Goal: Browse casually: Explore the website without a specific task or goal

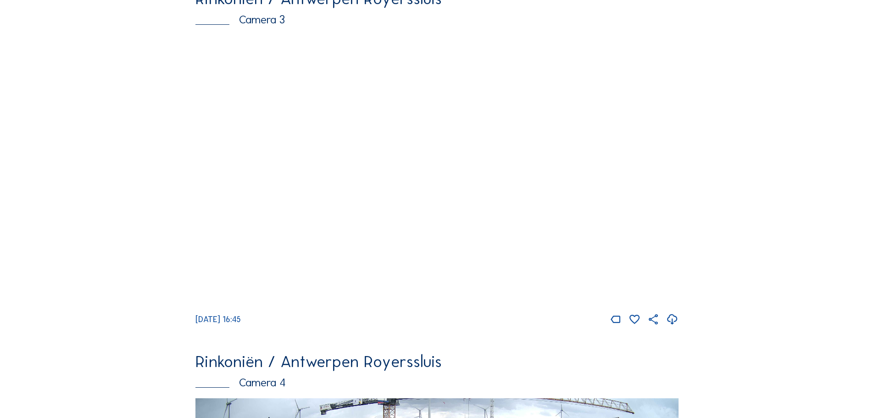
scroll to position [1148, 0]
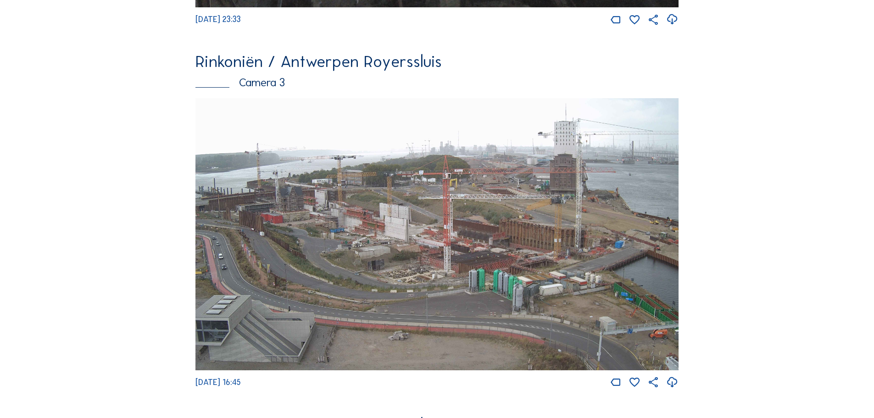
click at [392, 190] on img at bounding box center [437, 234] width 483 height 272
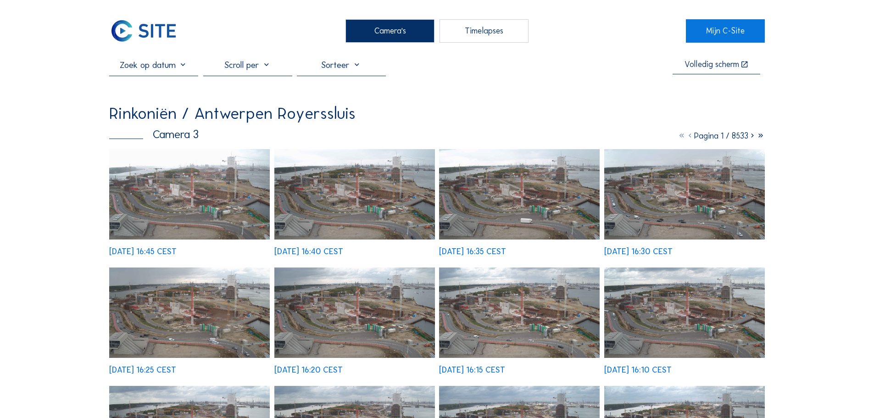
click at [216, 185] on img at bounding box center [189, 194] width 161 height 90
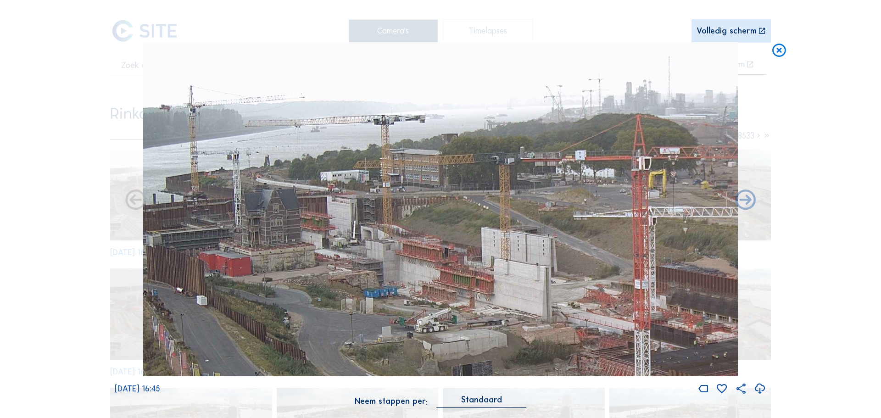
drag, startPoint x: 374, startPoint y: 123, endPoint x: 427, endPoint y: 133, distance: 54.2
click at [427, 133] on img at bounding box center [440, 209] width 595 height 335
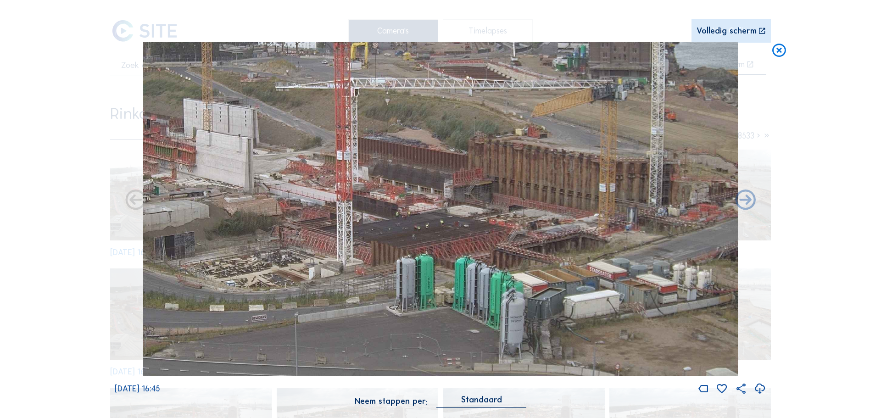
drag, startPoint x: 529, startPoint y: 273, endPoint x: 247, endPoint y: 161, distance: 303.7
click at [247, 161] on img at bounding box center [440, 209] width 595 height 335
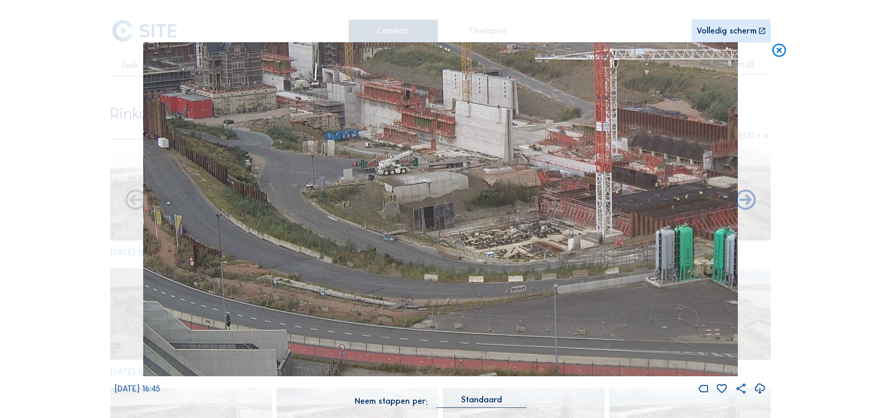
drag, startPoint x: 301, startPoint y: 218, endPoint x: 560, endPoint y: 190, distance: 261.0
click at [560, 190] on img at bounding box center [440, 209] width 595 height 335
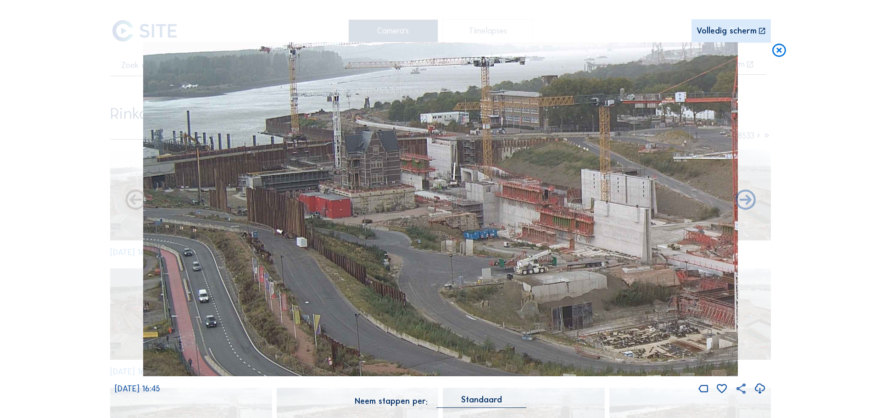
drag, startPoint x: 409, startPoint y: 206, endPoint x: 614, endPoint y: 304, distance: 227.3
click at [614, 304] on img at bounding box center [440, 209] width 595 height 335
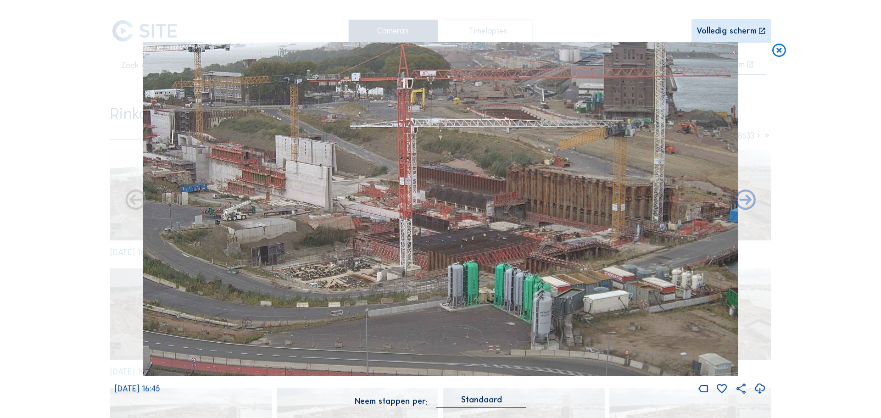
drag, startPoint x: 527, startPoint y: 253, endPoint x: 304, endPoint y: 204, distance: 228.0
click at [304, 204] on img at bounding box center [440, 209] width 595 height 335
click at [782, 51] on icon at bounding box center [779, 50] width 17 height 17
